Goal: Task Accomplishment & Management: Use online tool/utility

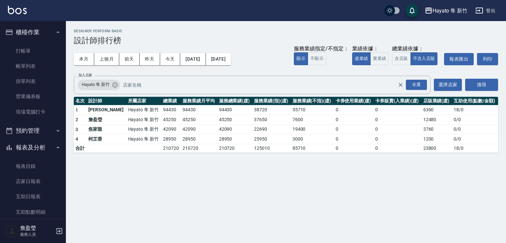
scroll to position [99, 0]
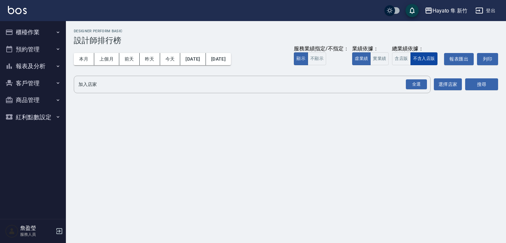
click at [419, 65] on div "Hayato 隼 新竹 2025-10-01 - 2025-10-31 設計師排行榜 列印時間： 2025-10-11-11:49 Designer Perf…" at bounding box center [286, 62] width 440 height 83
click at [409, 86] on div "全選" at bounding box center [416, 84] width 21 height 10
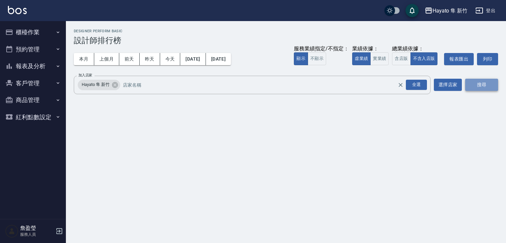
click at [474, 84] on button "搜尋" at bounding box center [481, 85] width 33 height 12
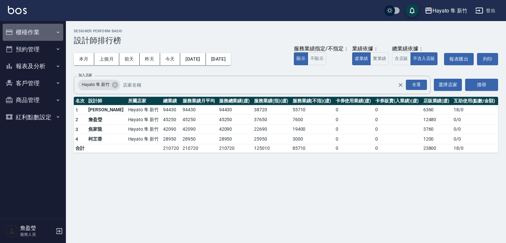
click at [26, 29] on button "櫃檯作業" at bounding box center [33, 32] width 61 height 17
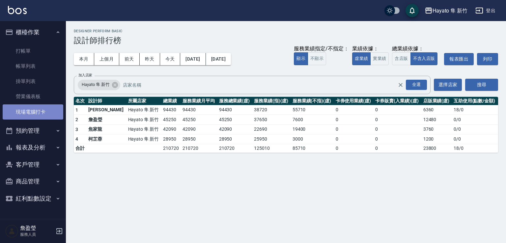
click at [23, 117] on link "現場電腦打卡" at bounding box center [33, 111] width 61 height 15
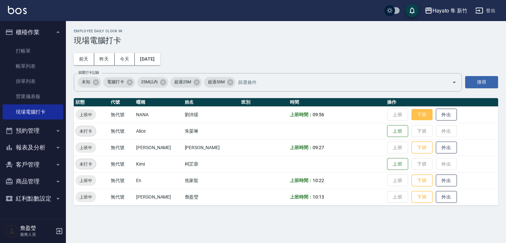
click at [411, 115] on button "下班" at bounding box center [421, 115] width 21 height 12
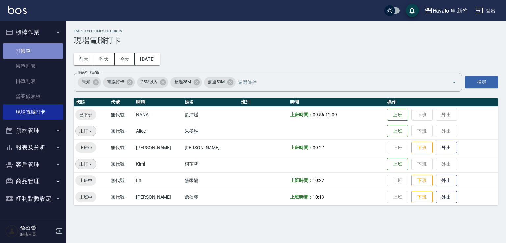
click at [46, 54] on link "打帳單" at bounding box center [33, 50] width 61 height 15
